Goal: Information Seeking & Learning: Learn about a topic

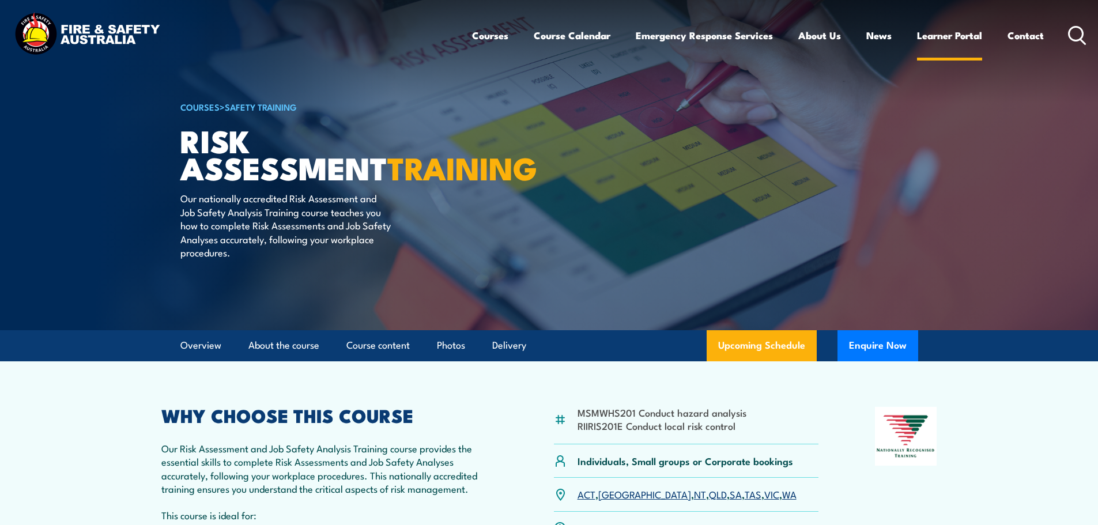
click at [927, 35] on link "Learner Portal" at bounding box center [949, 35] width 65 height 31
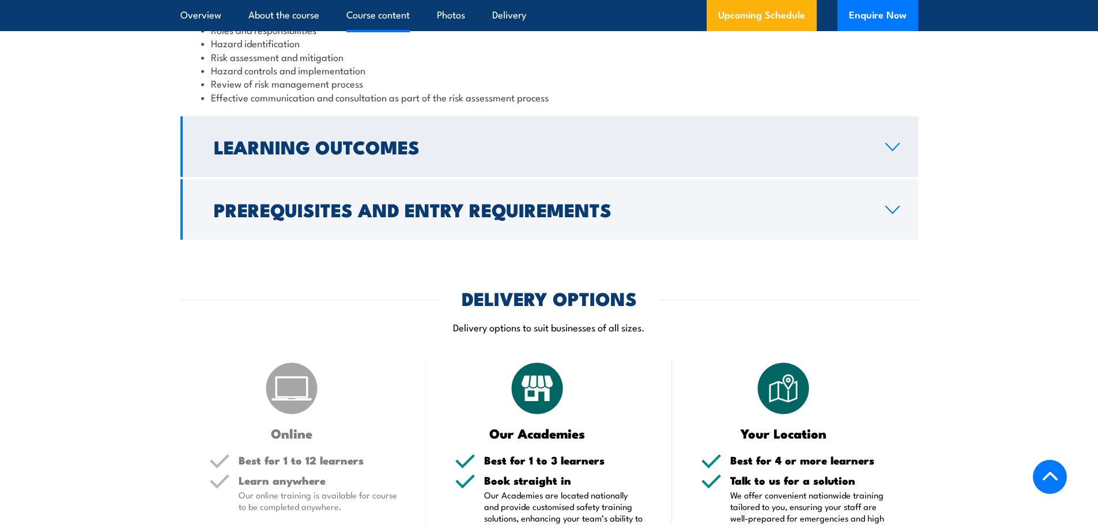
scroll to position [1226, 0]
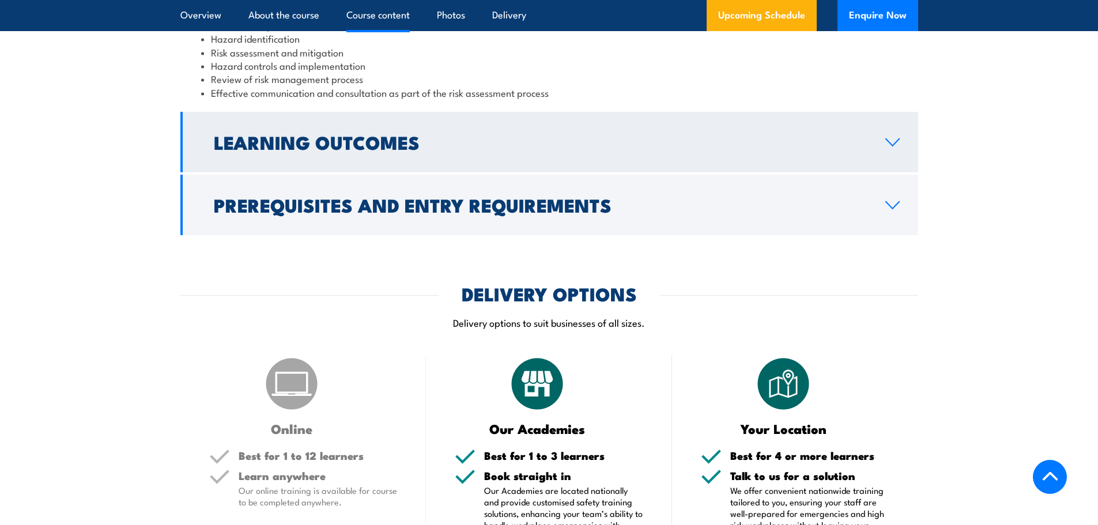
click at [534, 172] on link "Learning Outcomes" at bounding box center [549, 142] width 738 height 61
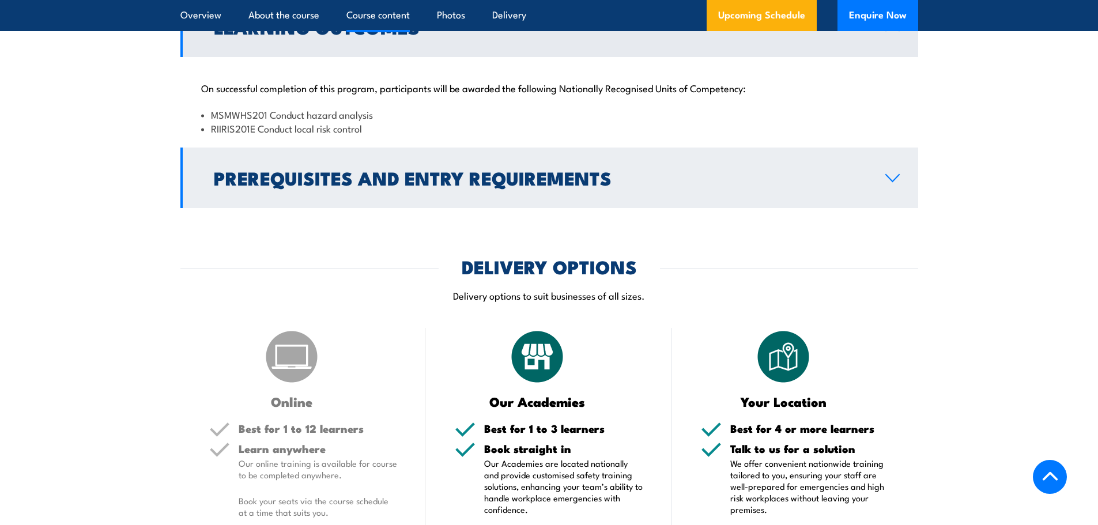
click at [532, 183] on h2 "Prerequisites and Entry Requirements" at bounding box center [540, 177] width 653 height 16
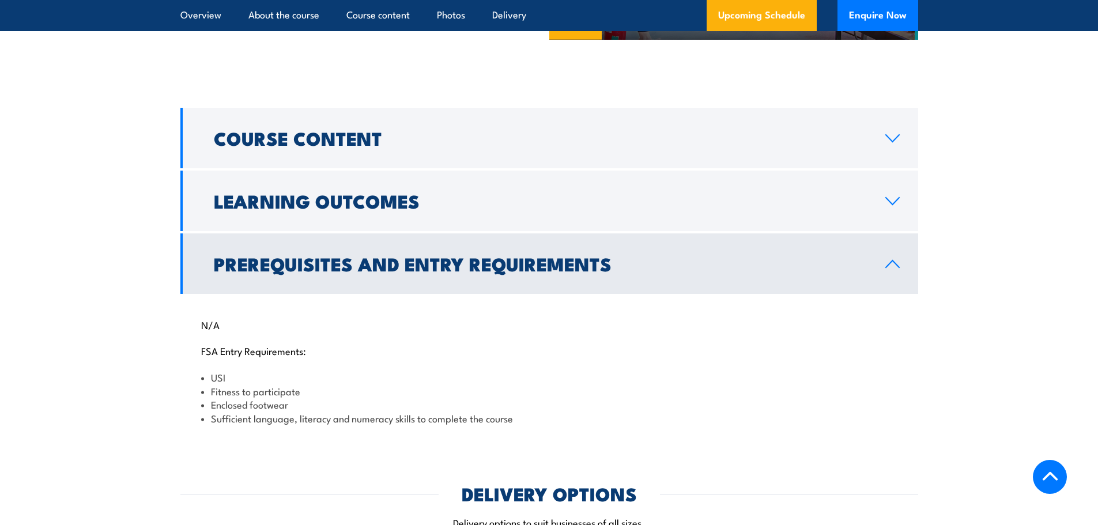
scroll to position [936, 0]
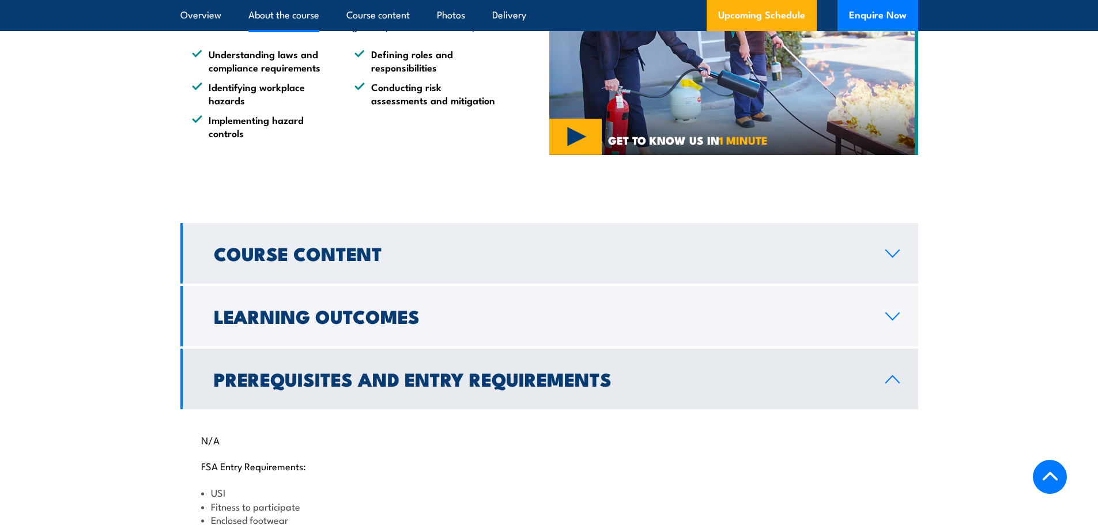
click at [299, 261] on h2 "Course Content" at bounding box center [540, 253] width 653 height 16
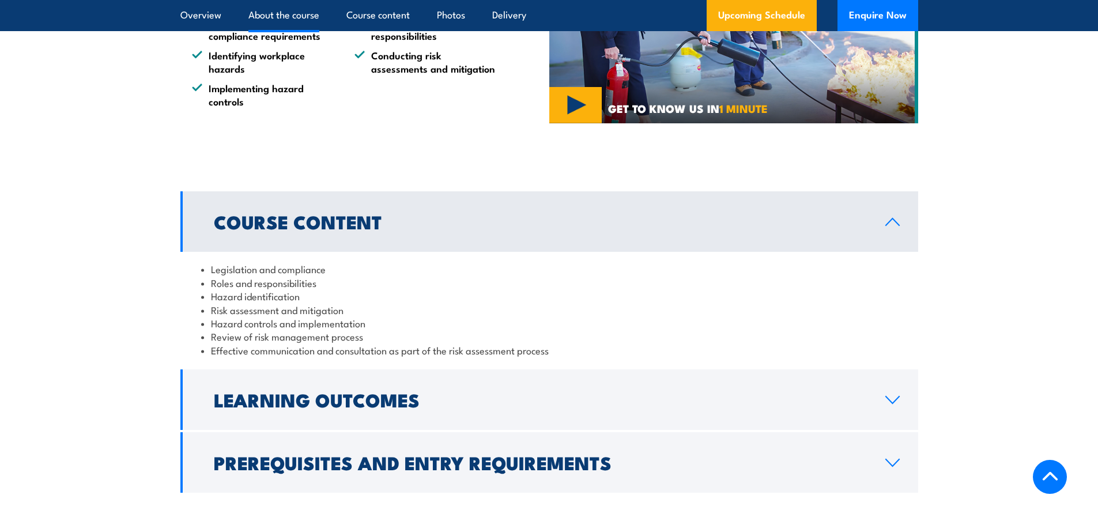
scroll to position [994, 0]
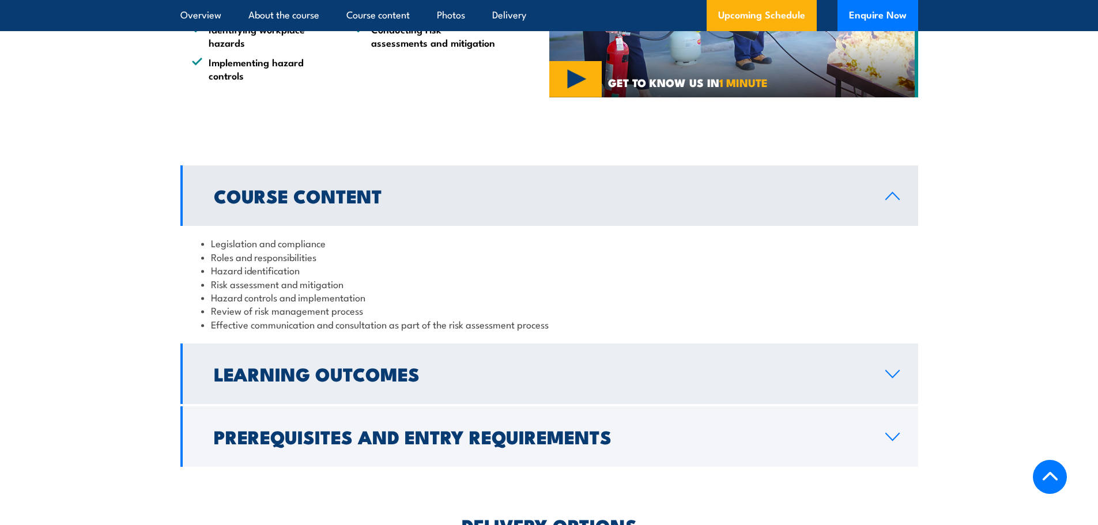
click at [339, 380] on h2 "Learning Outcomes" at bounding box center [540, 373] width 653 height 16
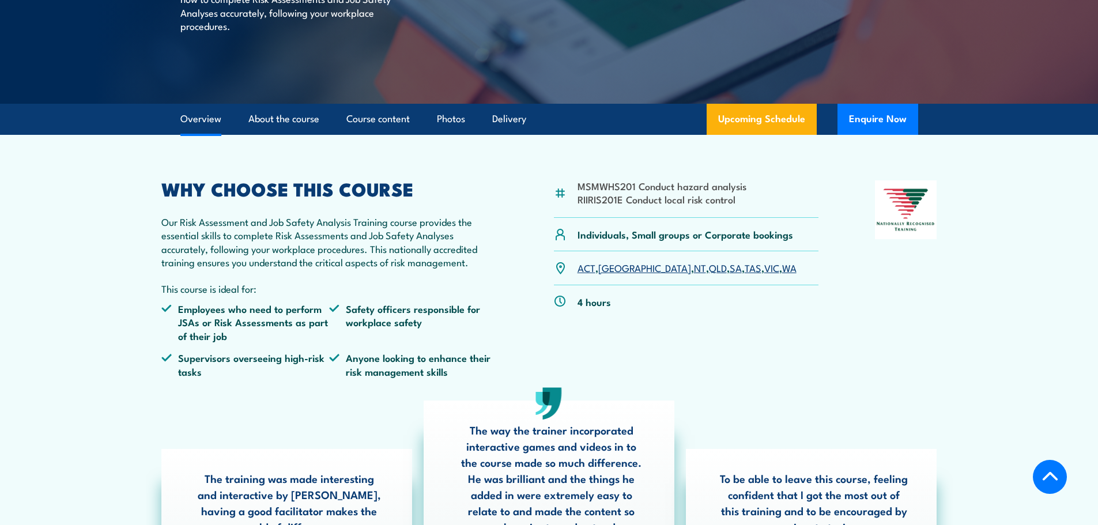
scroll to position [187, 0]
